Goal: Navigation & Orientation: Go to known website

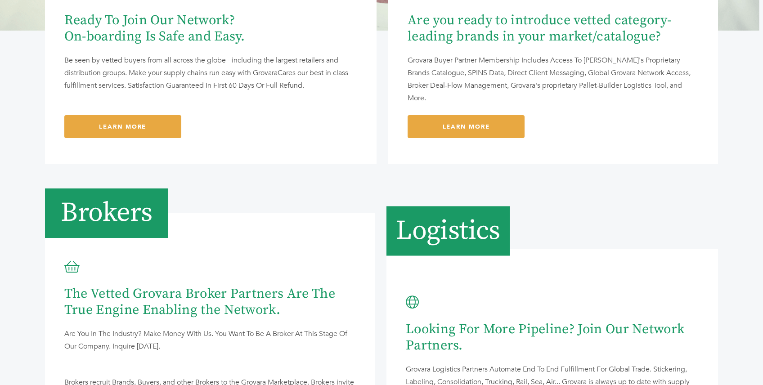
scroll to position [763, 0]
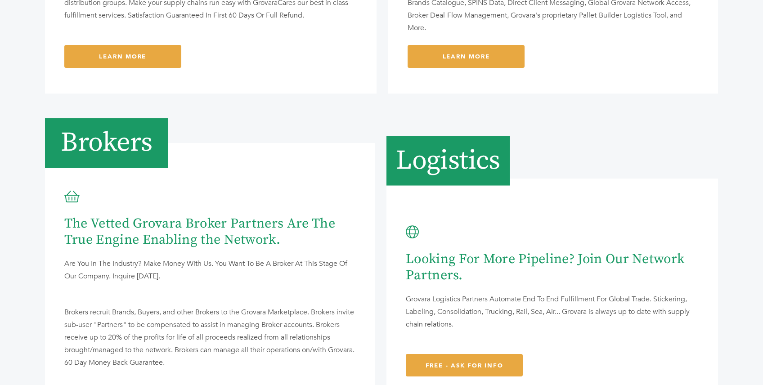
click at [370, 140] on div "Brokers" at bounding box center [210, 142] width 330 height 49
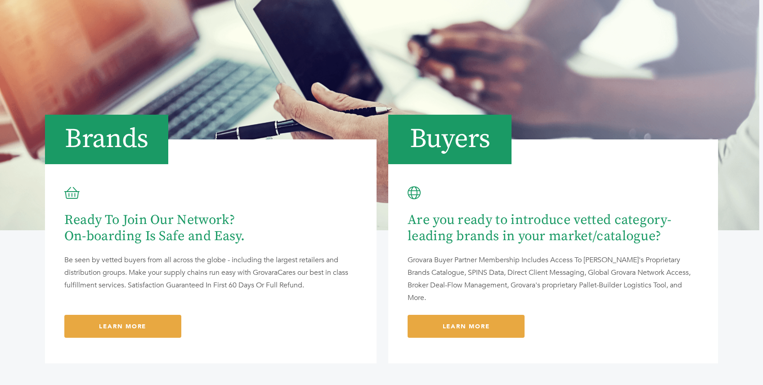
scroll to position [0, 0]
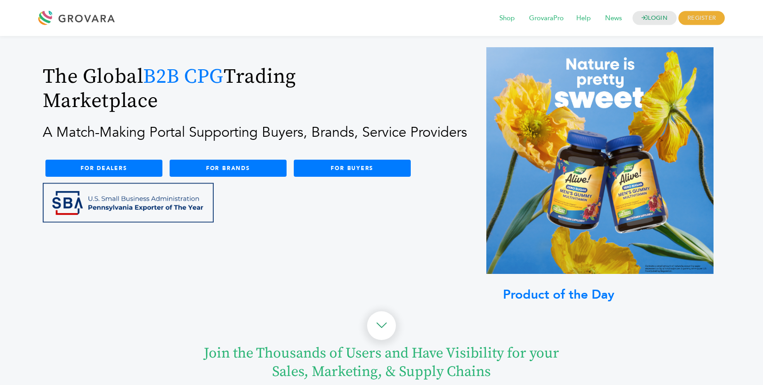
click at [84, 22] on div at bounding box center [78, 18] width 81 height 22
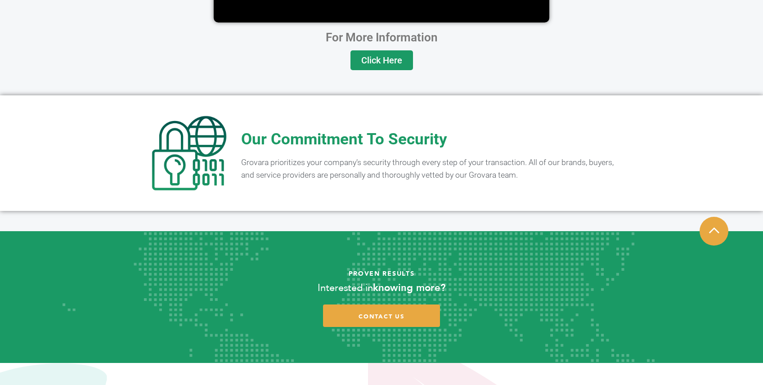
scroll to position [1772, 0]
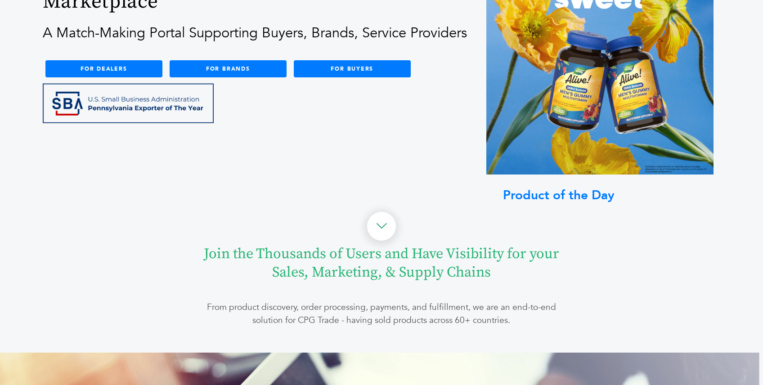
scroll to position [100, 0]
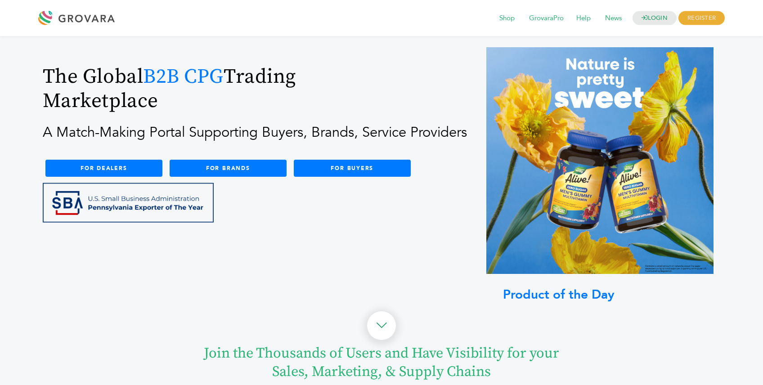
click at [95, 21] on div at bounding box center [78, 18] width 81 height 22
